Goal: Navigation & Orientation: Find specific page/section

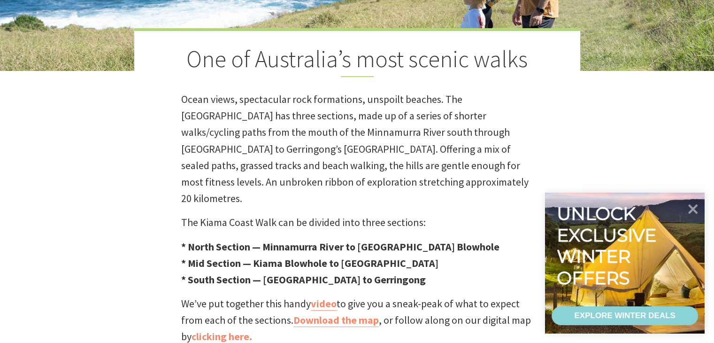
scroll to position [235, 0]
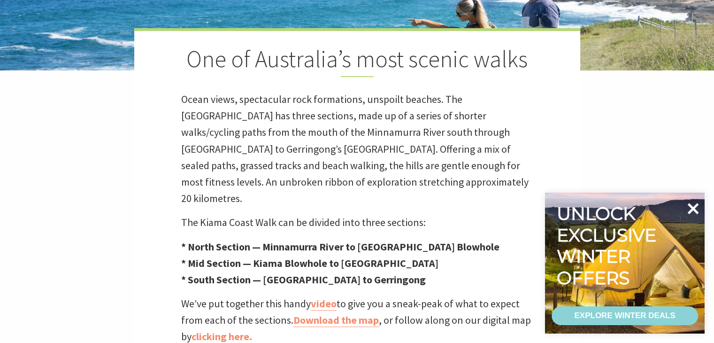
click at [688, 211] on icon at bounding box center [693, 208] width 23 height 23
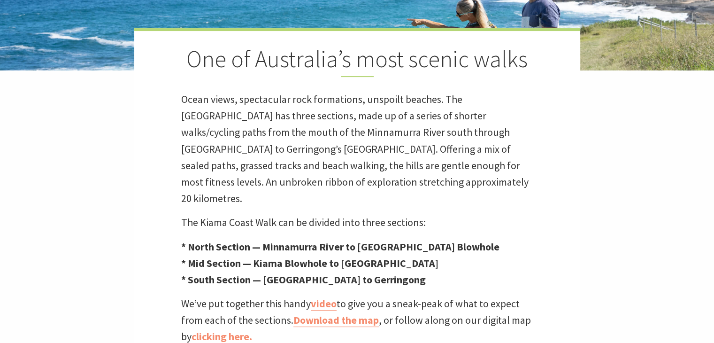
scroll to position [318, 726]
click at [326, 297] on link "video" at bounding box center [324, 304] width 26 height 14
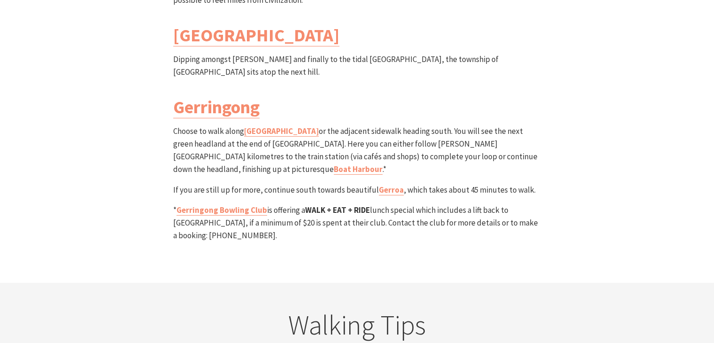
scroll to position [2865, 0]
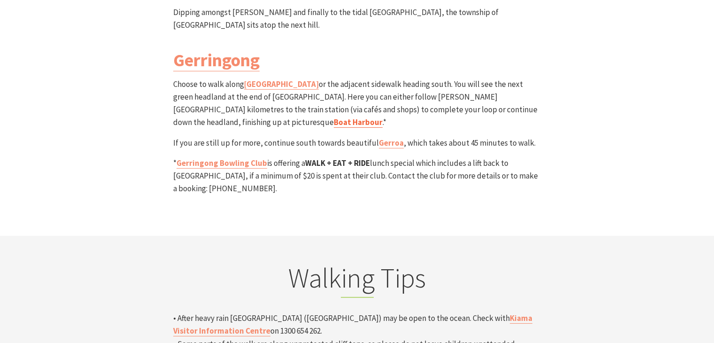
click at [334, 117] on link "Boat Harbour" at bounding box center [358, 122] width 49 height 11
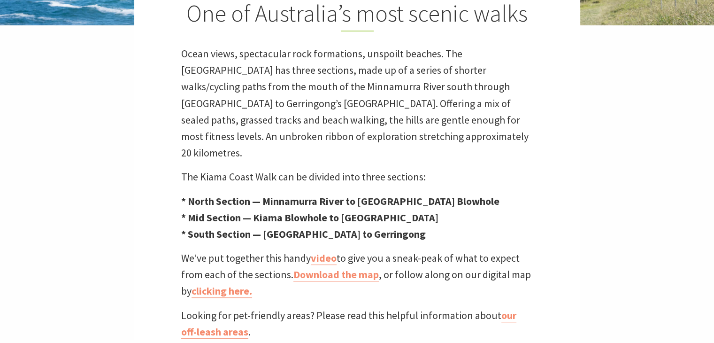
scroll to position [282, 0]
